Goal: Find specific page/section: Find specific page/section

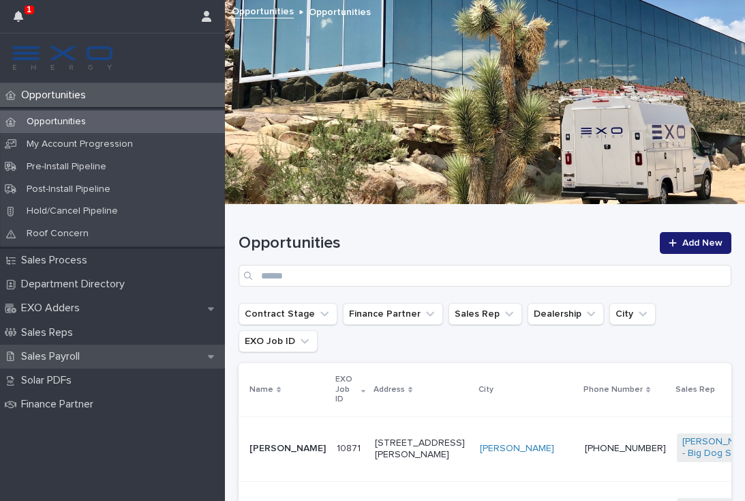
click at [72, 355] on p "Sales Payroll" at bounding box center [53, 356] width 75 height 13
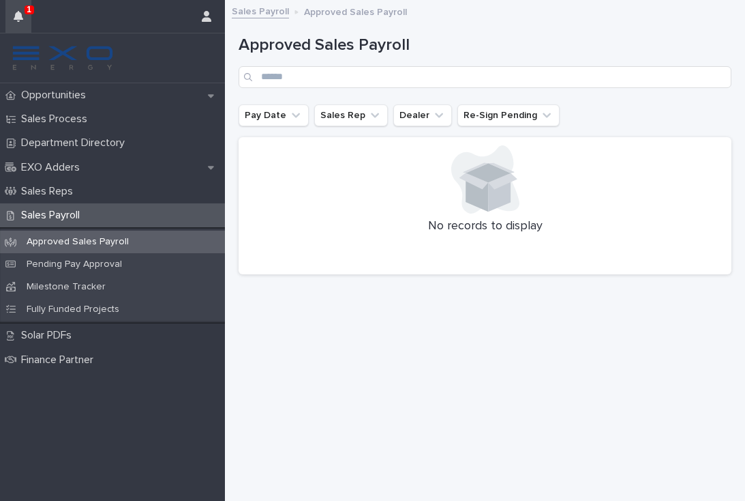
click at [16, 15] on icon "button" at bounding box center [19, 16] width 10 height 11
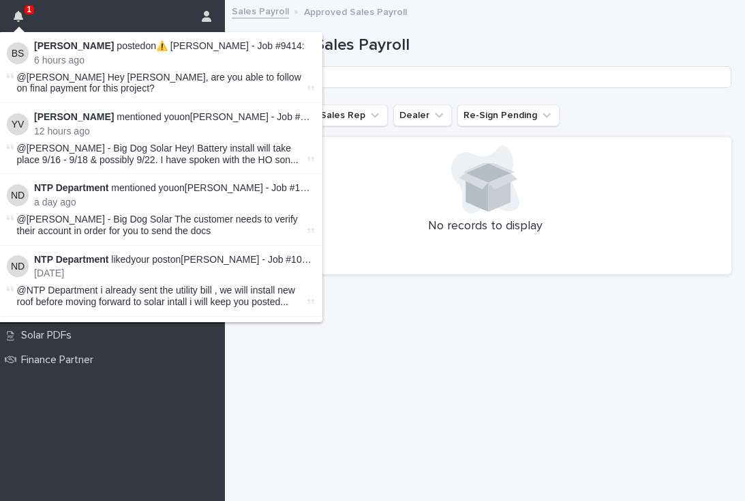
click at [162, 68] on li "[PERSON_NAME] posted on ⚠️ [PERSON_NAME] - Job #9414 : 6 hours ago @[PERSON_NAM…" at bounding box center [161, 67] width 324 height 71
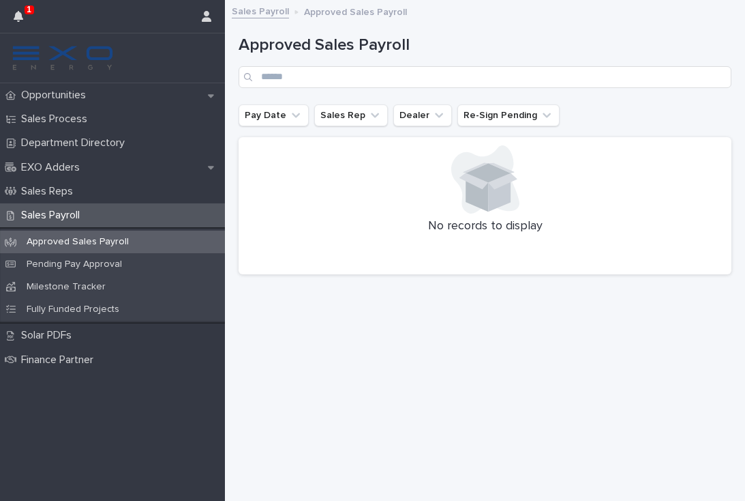
click at [370, 351] on div "Loading... Saving… Loading... Saving… Approved Sales Payroll Pay Date Sales Rep…" at bounding box center [485, 237] width 507 height 458
click at [77, 238] on p "Approved Sales Payroll" at bounding box center [78, 242] width 124 height 12
click at [68, 269] on div "Pending Pay Approval" at bounding box center [112, 264] width 225 height 23
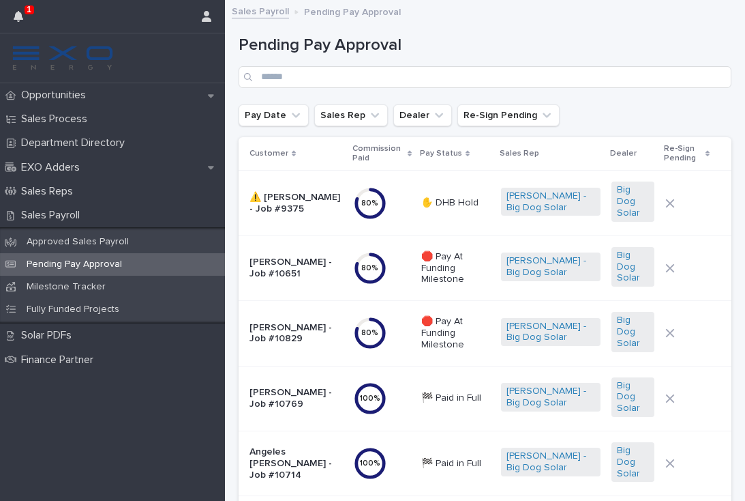
scroll to position [-1, 0]
click at [23, 9] on button "button" at bounding box center [18, 16] width 26 height 33
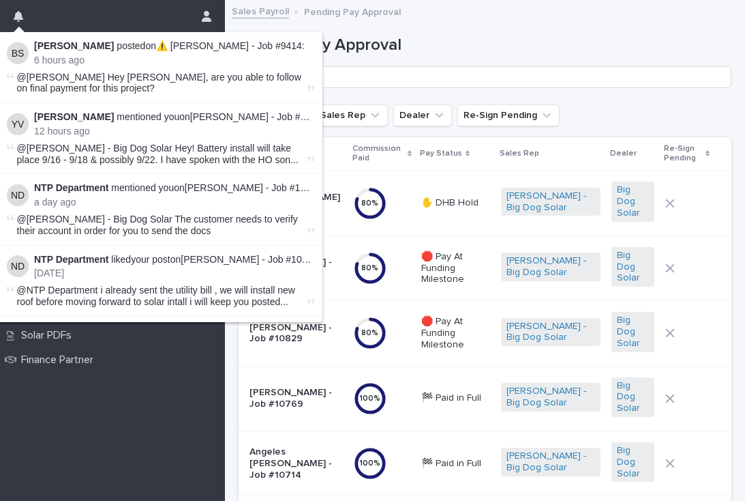
click at [532, 52] on h1 "Pending Pay Approval" at bounding box center [485, 45] width 493 height 20
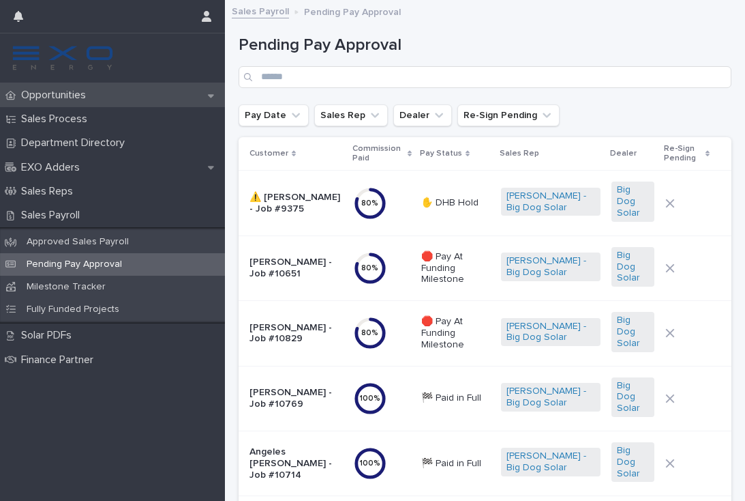
click at [74, 95] on p "Opportunities" at bounding box center [56, 95] width 81 height 13
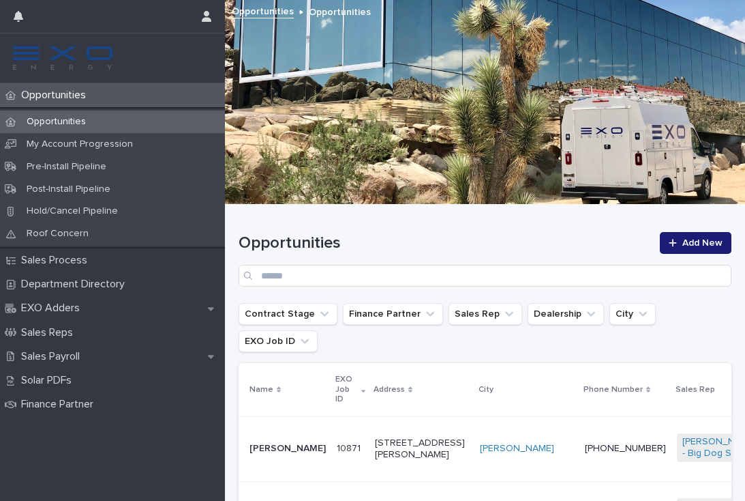
click at [65, 93] on p "Opportunities" at bounding box center [56, 95] width 81 height 13
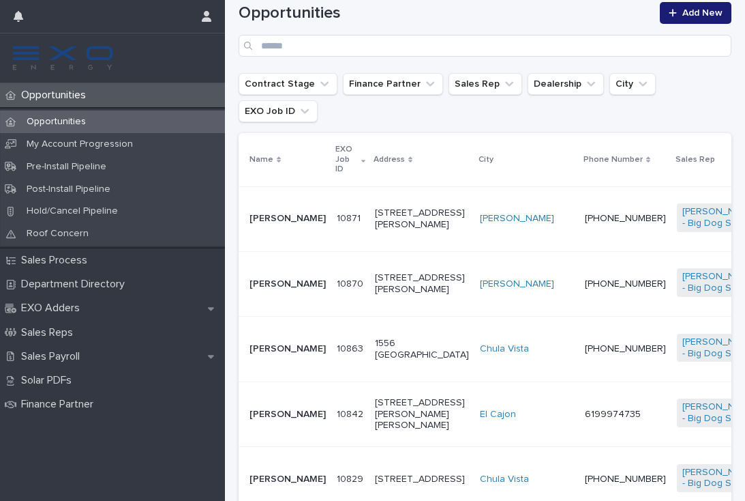
scroll to position [256, 0]
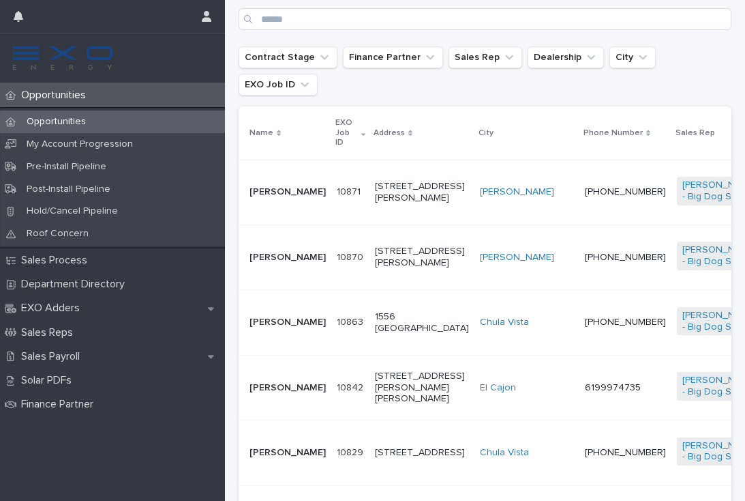
click at [580, 402] on td "6199974735" at bounding box center [626, 387] width 92 height 65
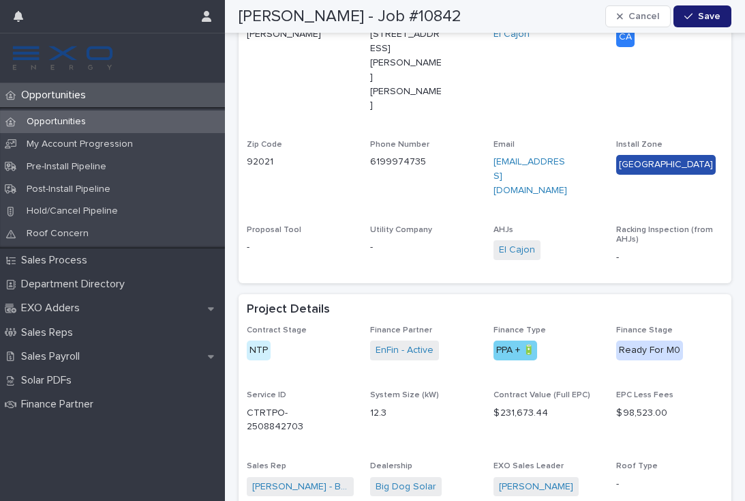
scroll to position [772, 0]
